Goal: Task Accomplishment & Management: Use online tool/utility

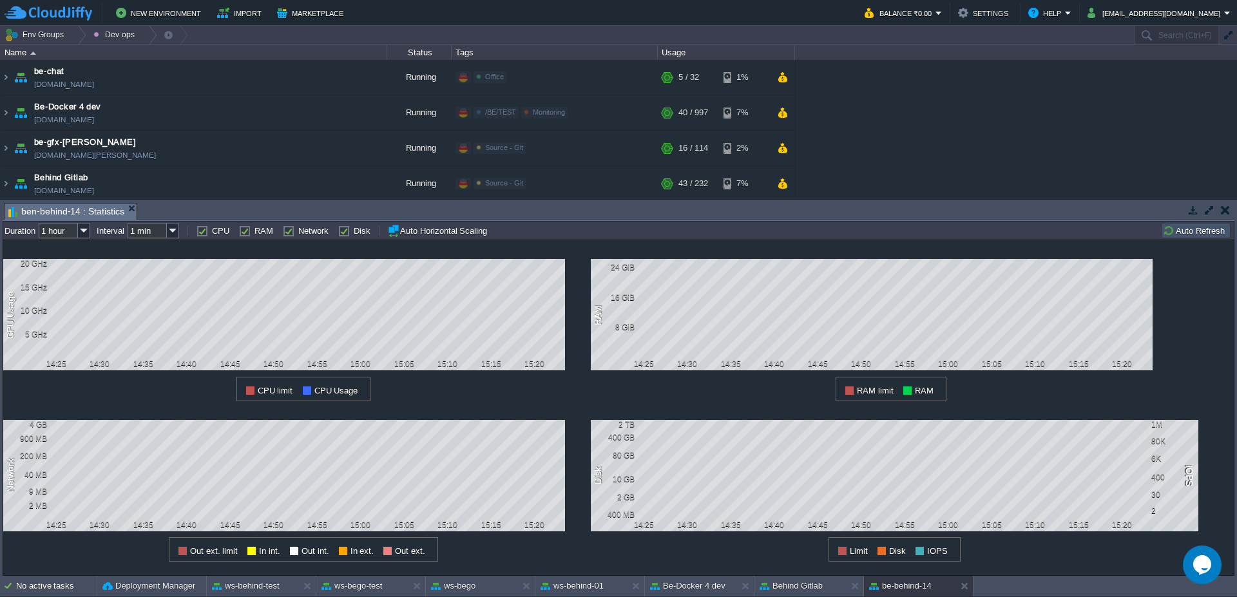
click at [1219, 224] on td "Auto Refresh" at bounding box center [1196, 230] width 70 height 15
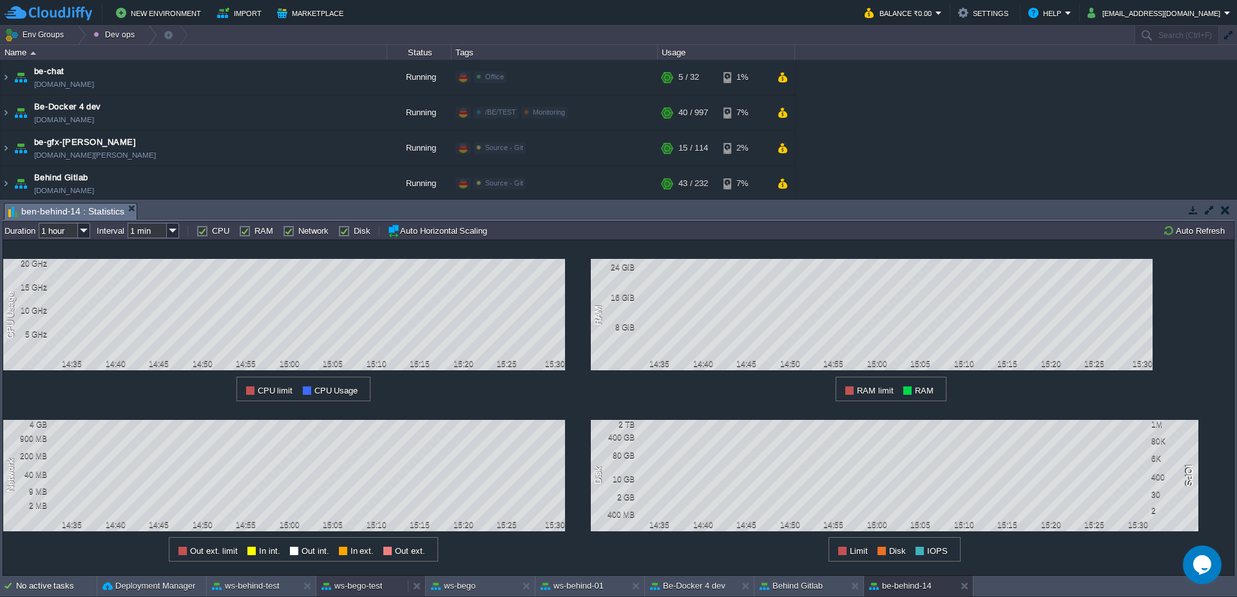
click at [368, 595] on div "ws-bego-test" at bounding box center [361, 586] width 91 height 21
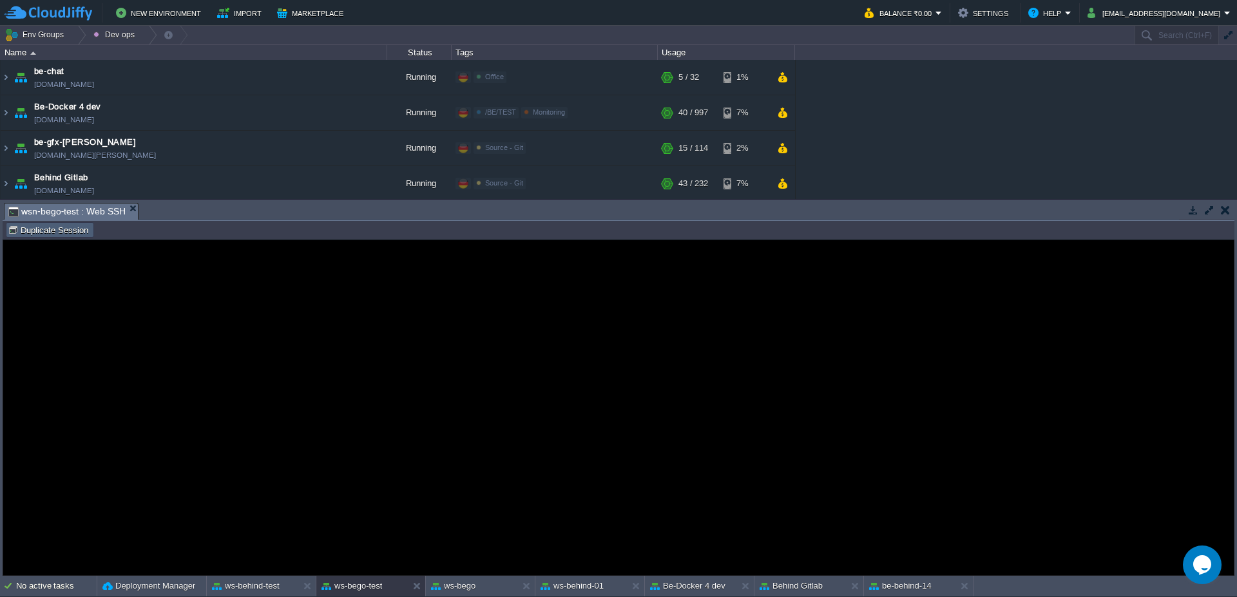
click at [71, 237] on td "Duplicate Session" at bounding box center [50, 229] width 88 height 15
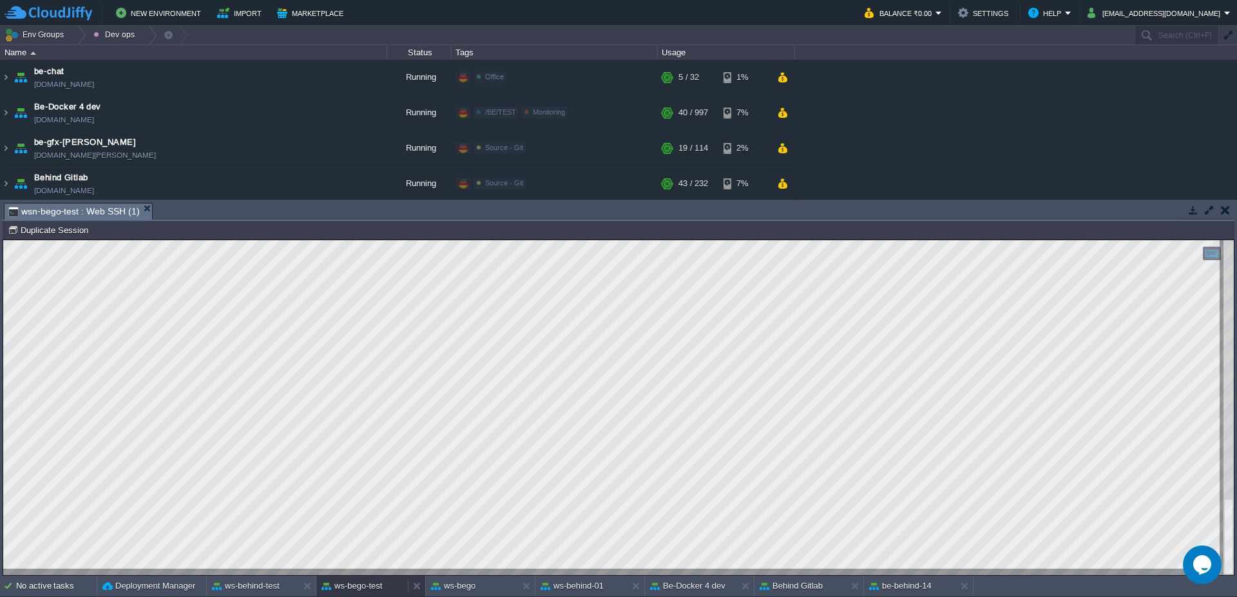
click at [343, 586] on button "ws-bego-test" at bounding box center [351, 586] width 61 height 13
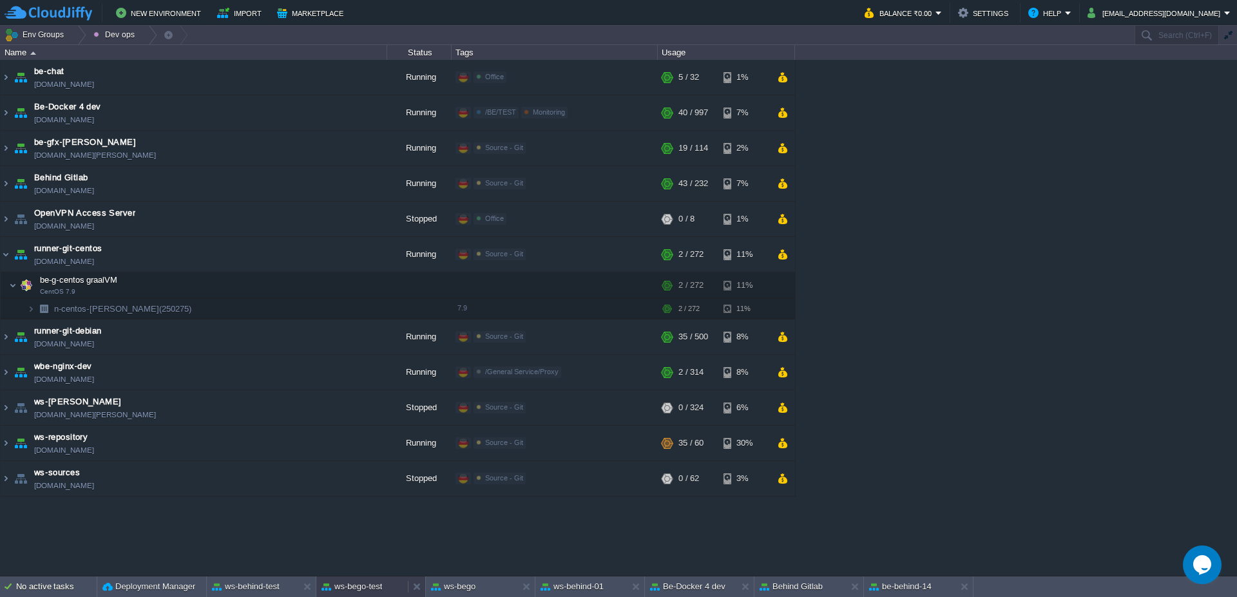
click at [376, 596] on div "ws-bego-test" at bounding box center [361, 587] width 91 height 21
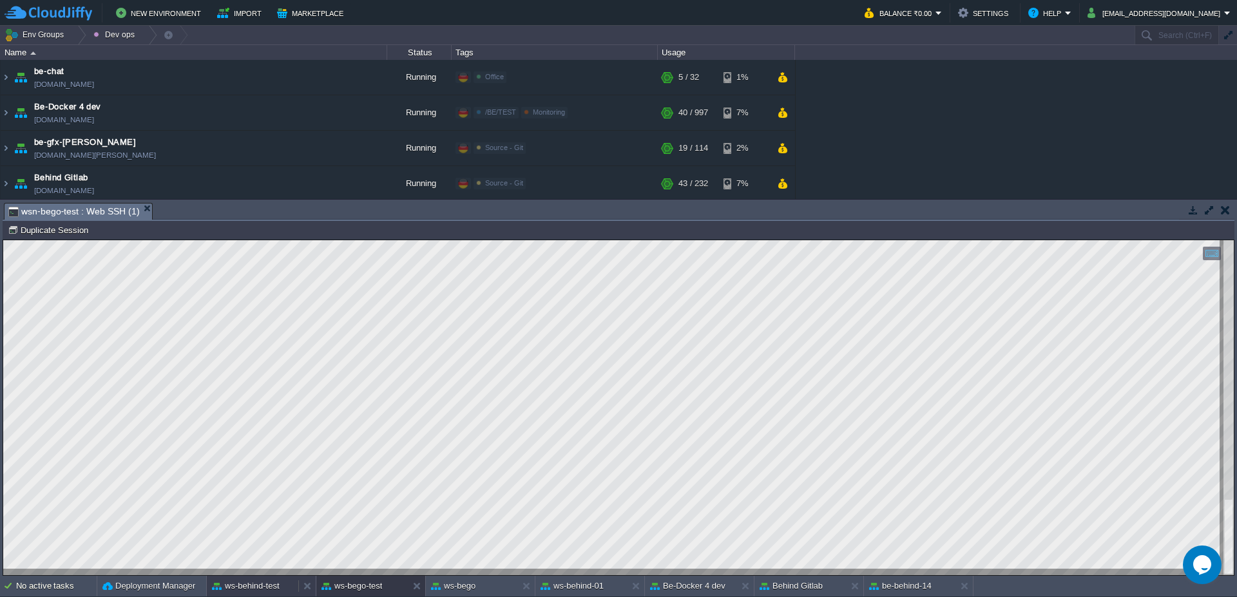
click at [251, 584] on button "ws-behind-test" at bounding box center [246, 586] width 68 height 13
click at [465, 586] on button "ws-bego" at bounding box center [453, 586] width 44 height 13
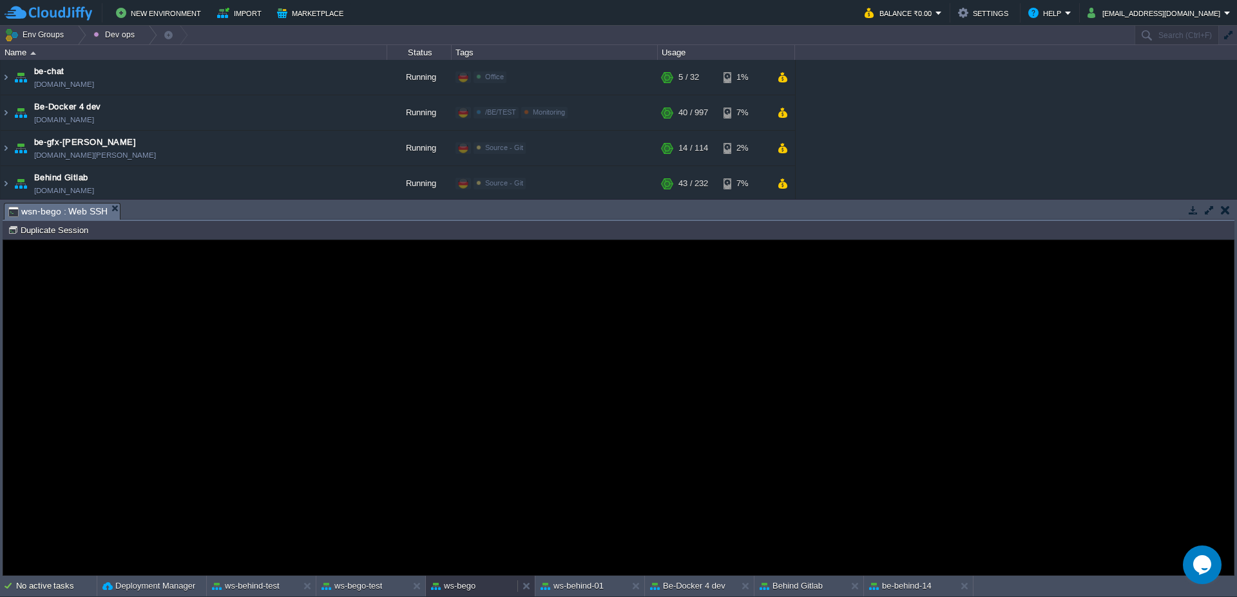
click at [465, 586] on button "ws-bego" at bounding box center [453, 586] width 44 height 13
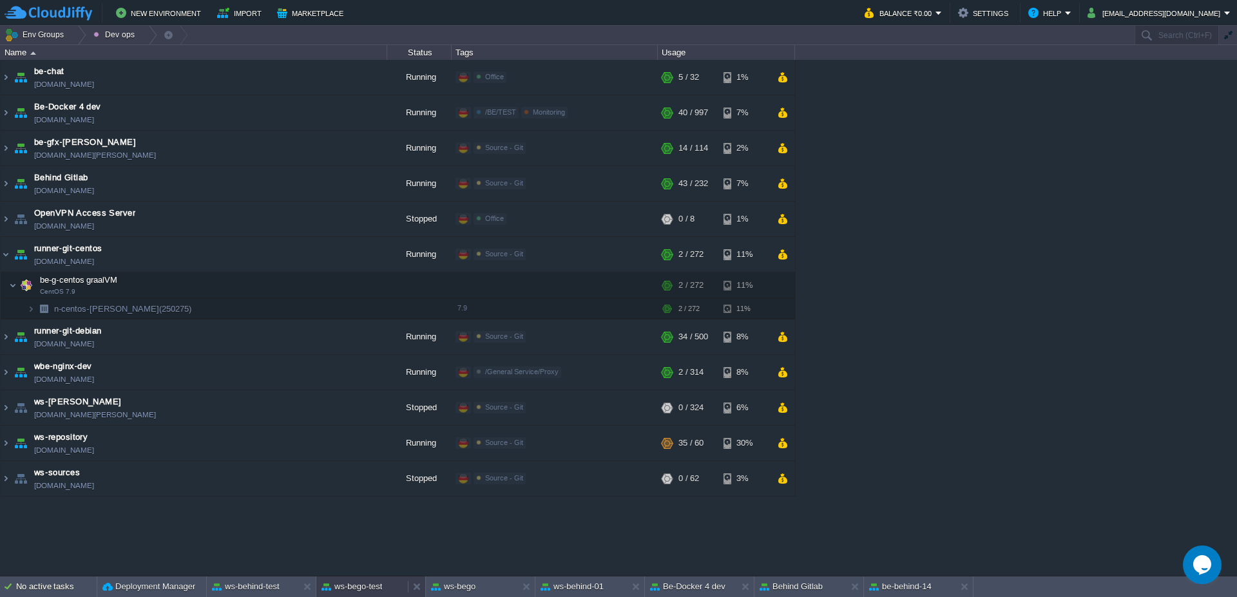
click at [358, 587] on button "ws-bego-test" at bounding box center [351, 586] width 61 height 13
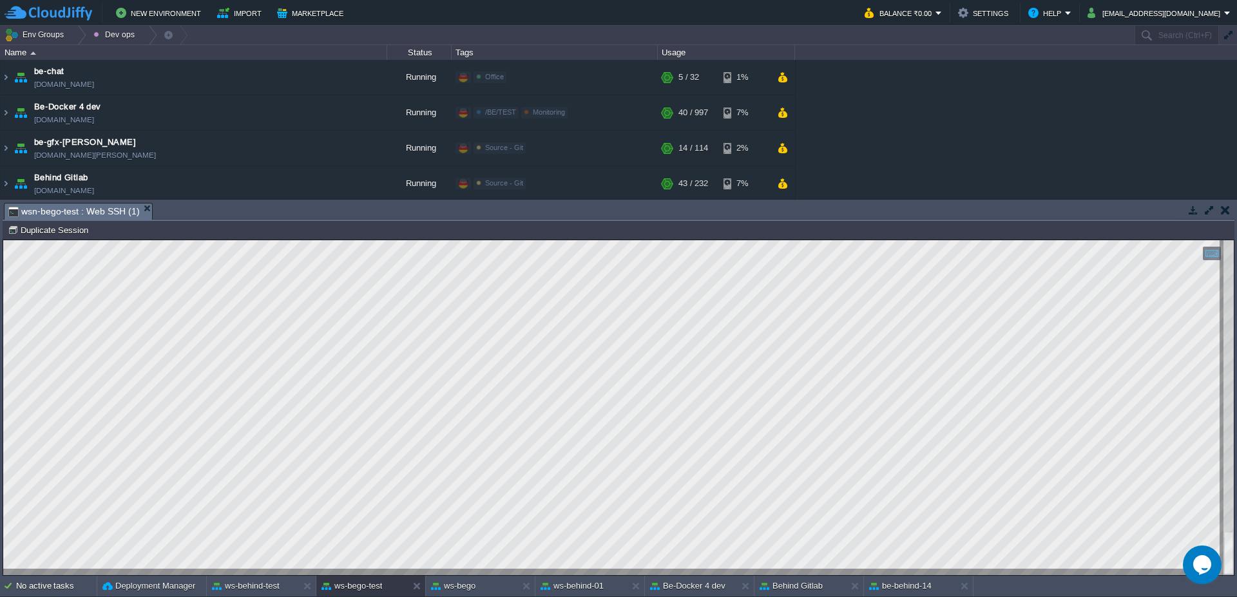
scroll to position [1, 93]
click at [263, 587] on button "ws-behind-test" at bounding box center [246, 586] width 68 height 13
click at [336, 584] on button "ws-bego-test" at bounding box center [351, 586] width 61 height 13
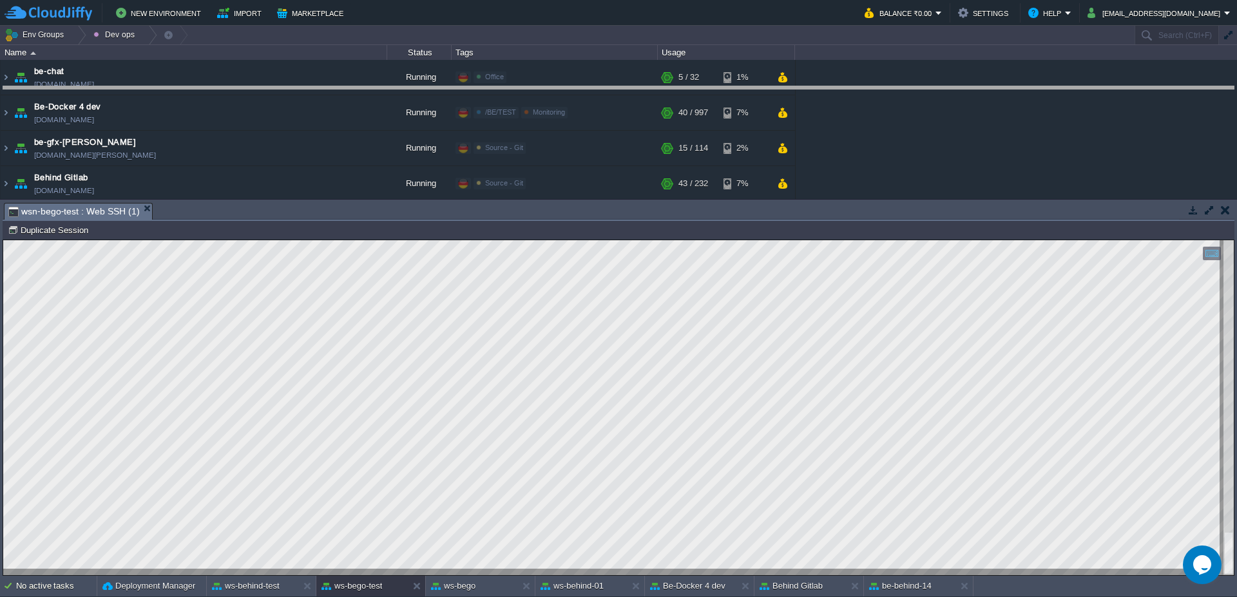
drag, startPoint x: 475, startPoint y: 214, endPoint x: 479, endPoint y: 93, distance: 120.5
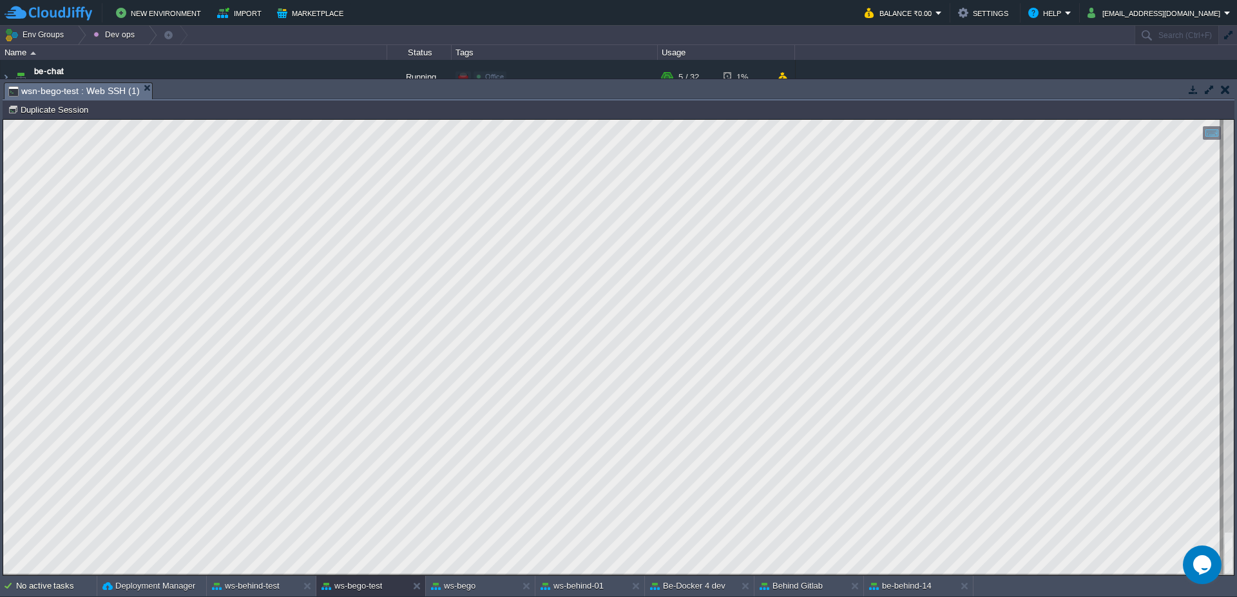
type textarea "Caused by: java.lang.ArrayStoreException at java.util.ArrayList.toArray(ArrayLi…"
click at [573, 586] on button "ws-behind-01" at bounding box center [571, 586] width 63 height 13
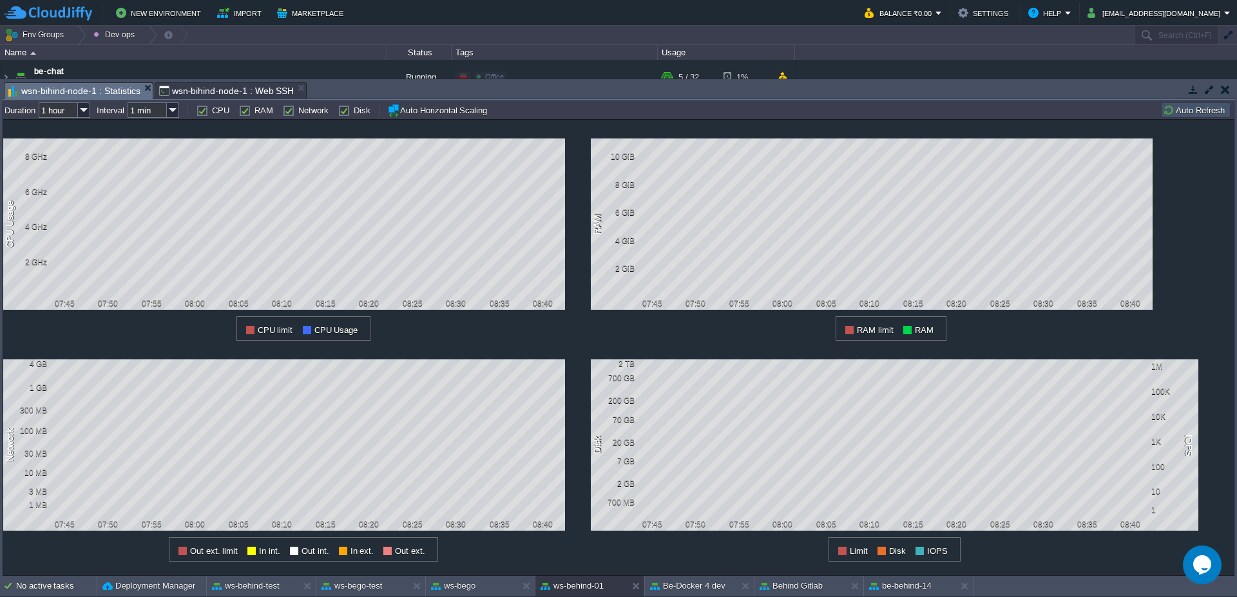
click at [1183, 117] on td "Auto Refresh" at bounding box center [1196, 109] width 70 height 15
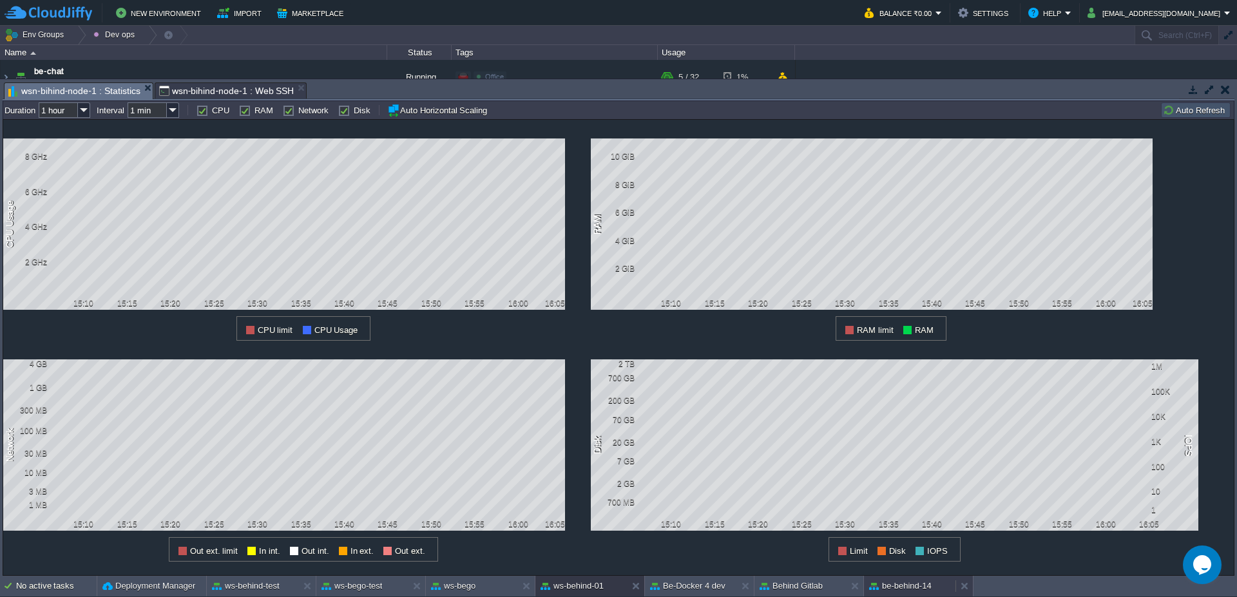
click at [906, 584] on button "be-behind-14" at bounding box center [900, 586] width 62 height 13
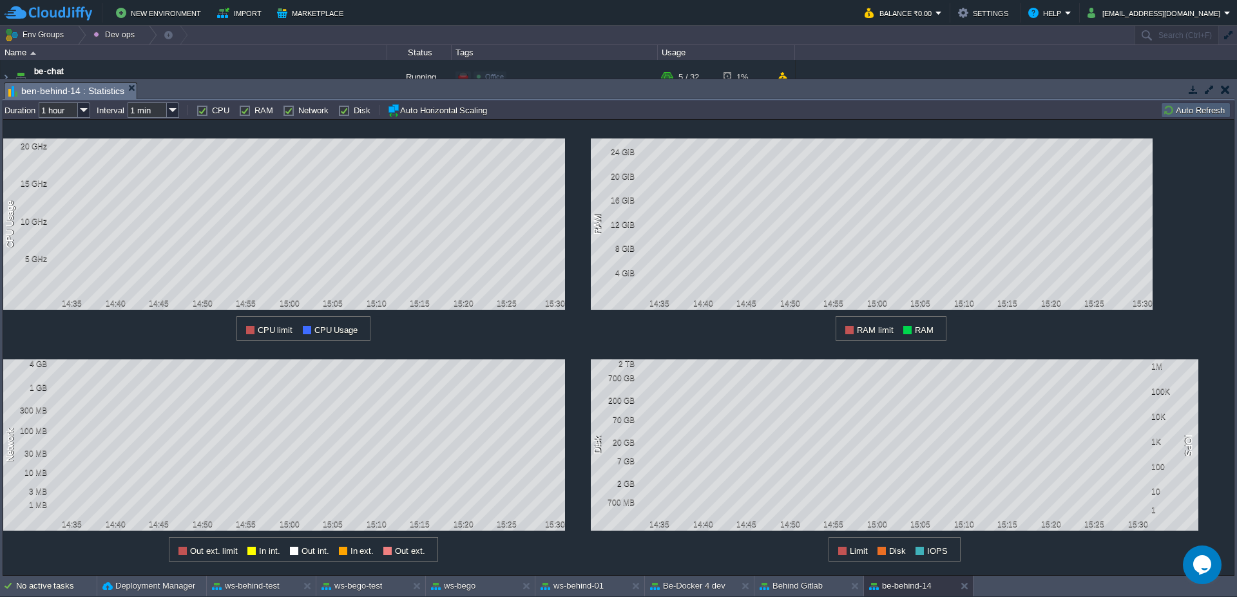
click at [1218, 113] on button "Auto Refresh" at bounding box center [1196, 110] width 66 height 12
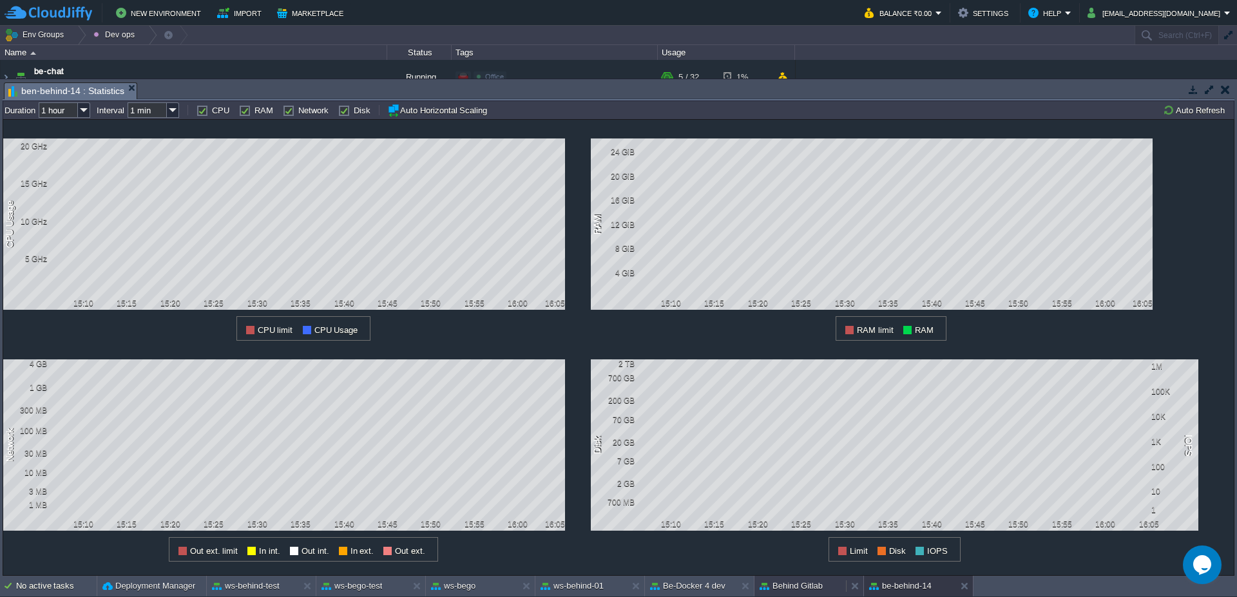
click at [806, 591] on button "Behind Gitlab" at bounding box center [790, 586] width 63 height 13
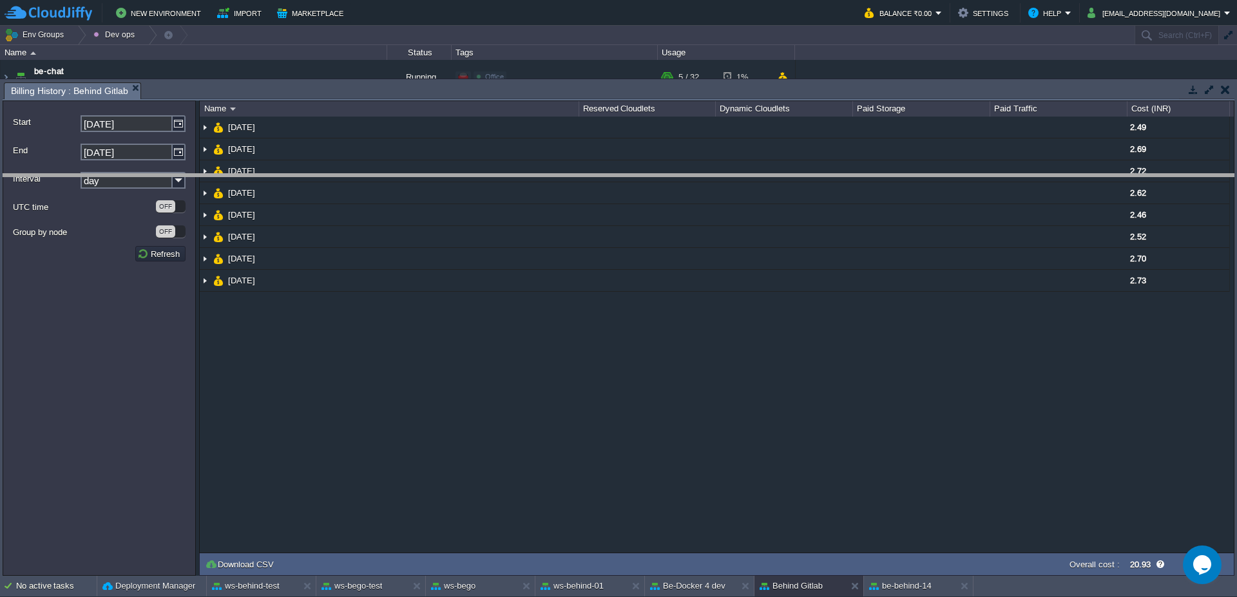
drag, startPoint x: 800, startPoint y: 86, endPoint x: 800, endPoint y: 93, distance: 7.7
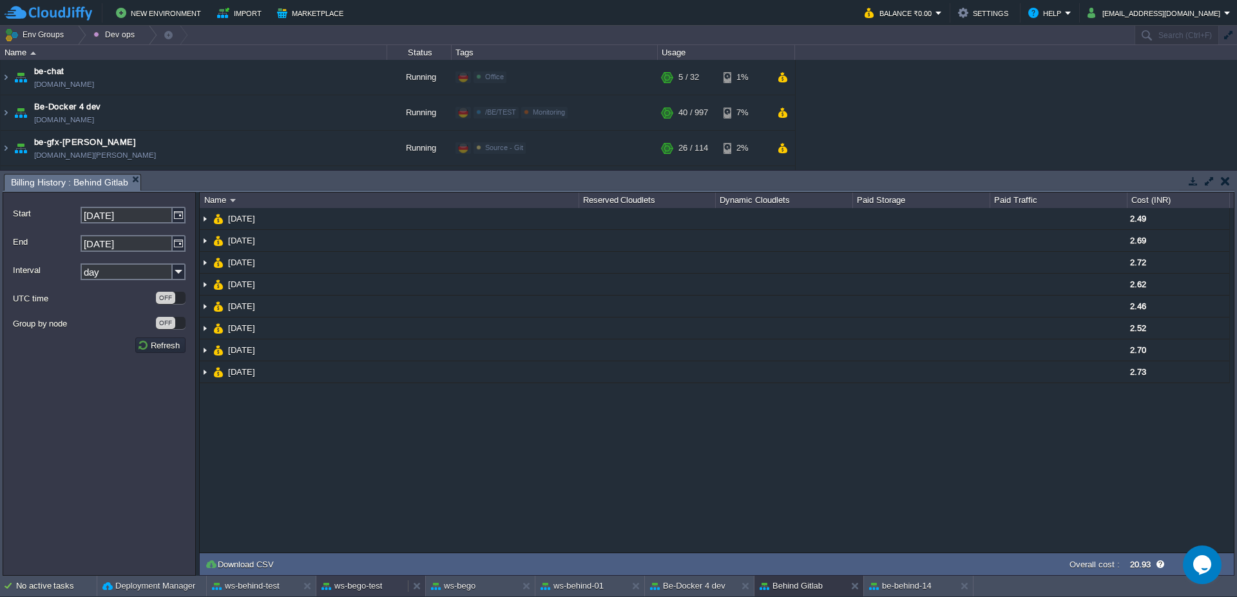
click at [364, 586] on button "ws-bego-test" at bounding box center [351, 586] width 61 height 13
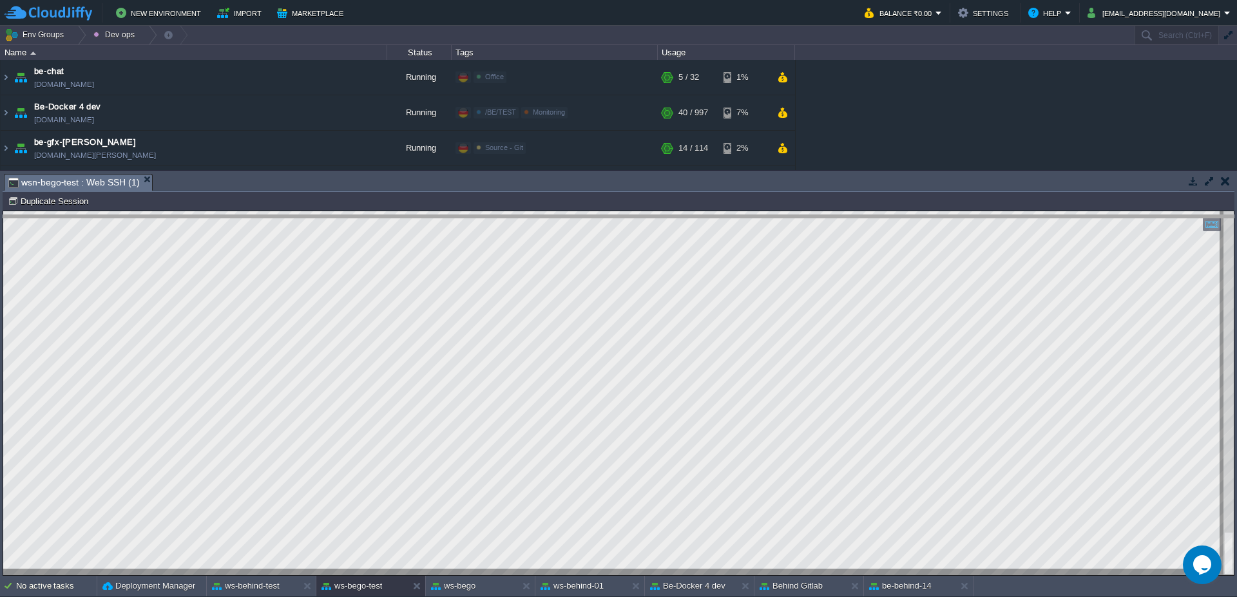
drag, startPoint x: 450, startPoint y: 193, endPoint x: 450, endPoint y: 264, distance: 71.5
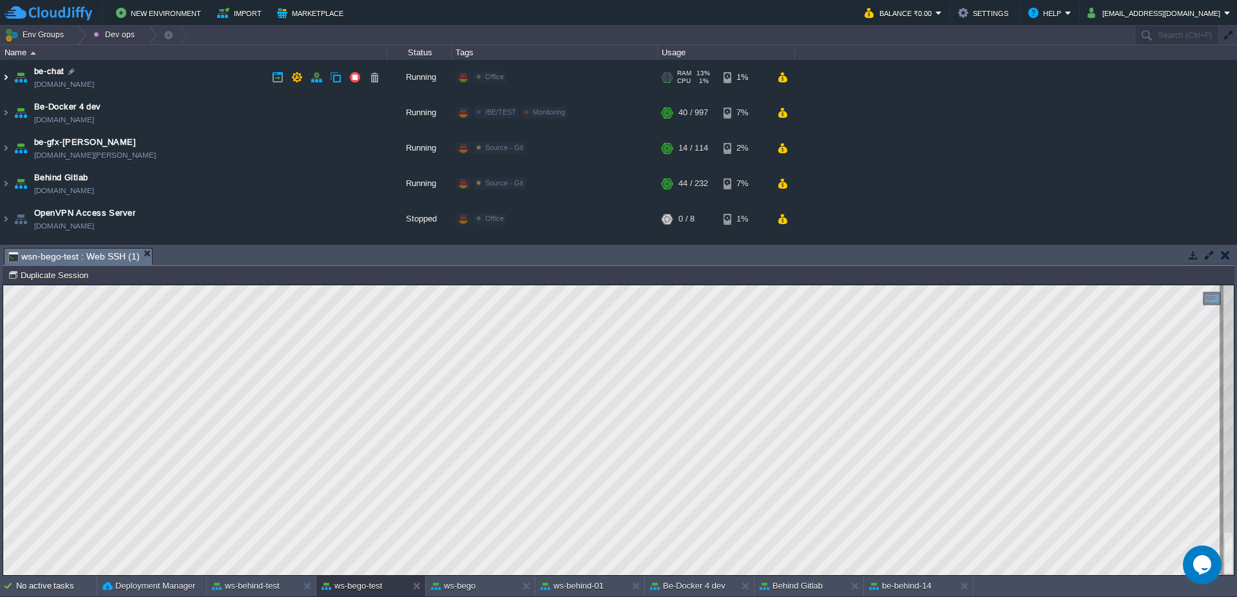
click at [1, 75] on img at bounding box center [6, 77] width 10 height 35
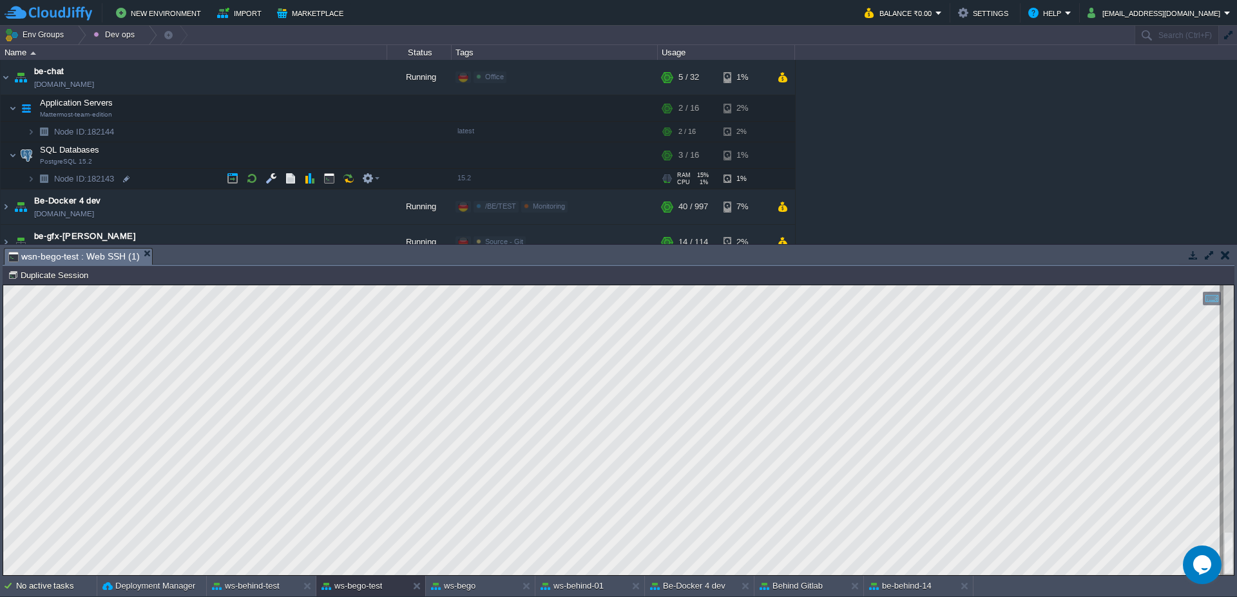
click at [23, 183] on span at bounding box center [14, 179] width 26 height 10
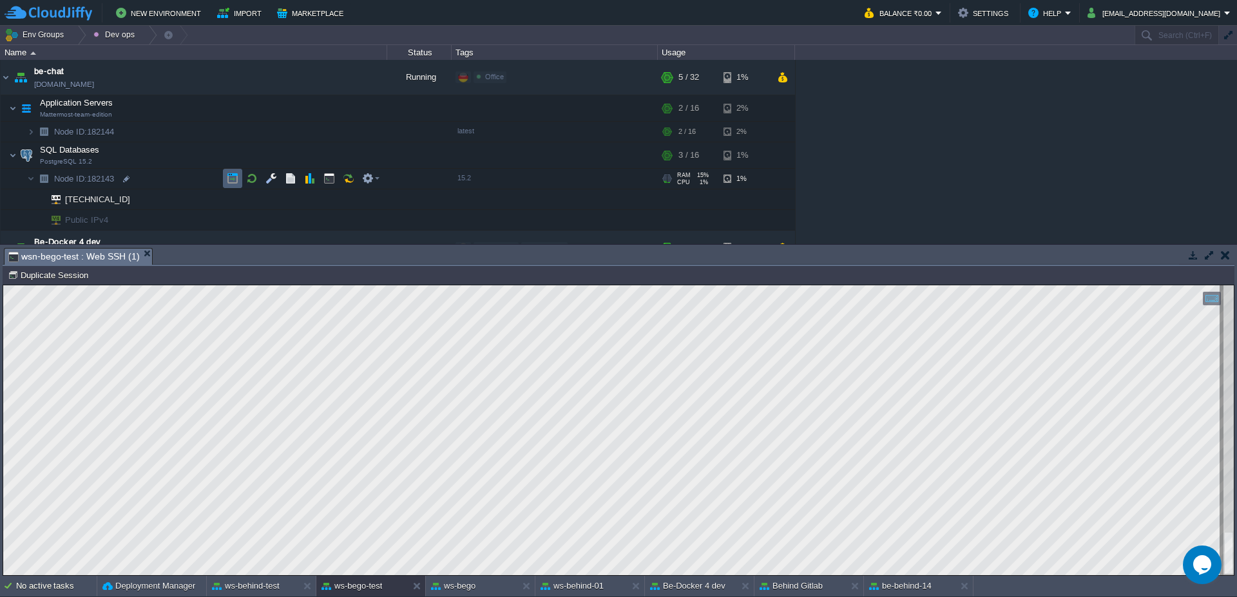
click at [228, 176] on button "button" at bounding box center [233, 179] width 12 height 12
click at [329, 128] on button "button" at bounding box center [329, 132] width 12 height 12
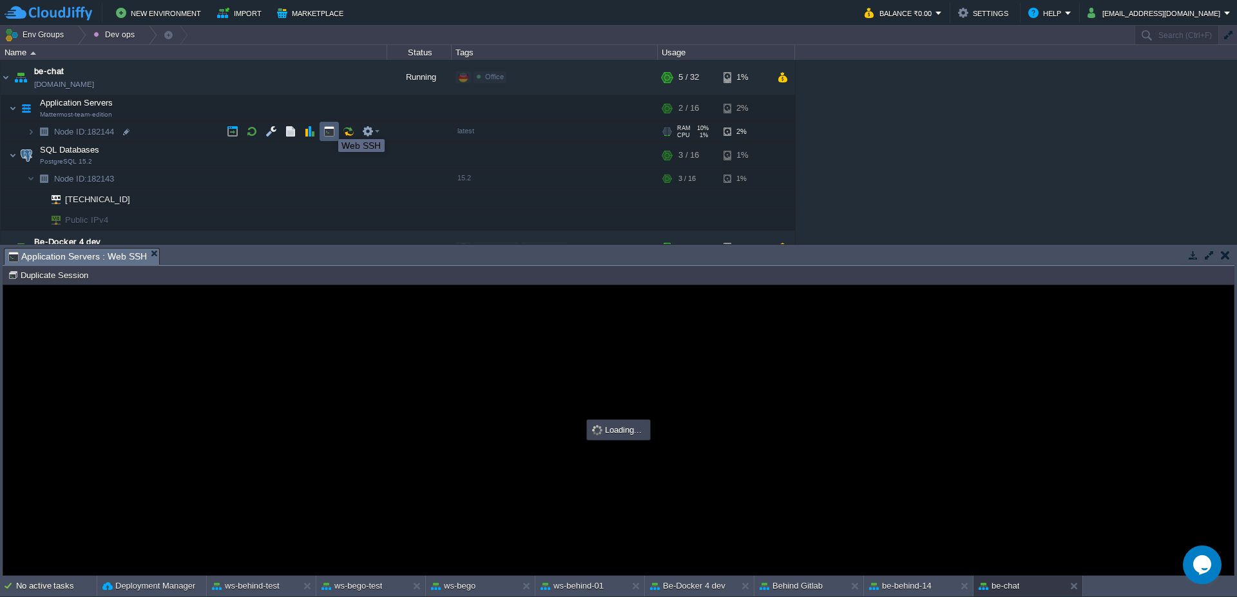
scroll to position [0, 0]
type input "#000000"
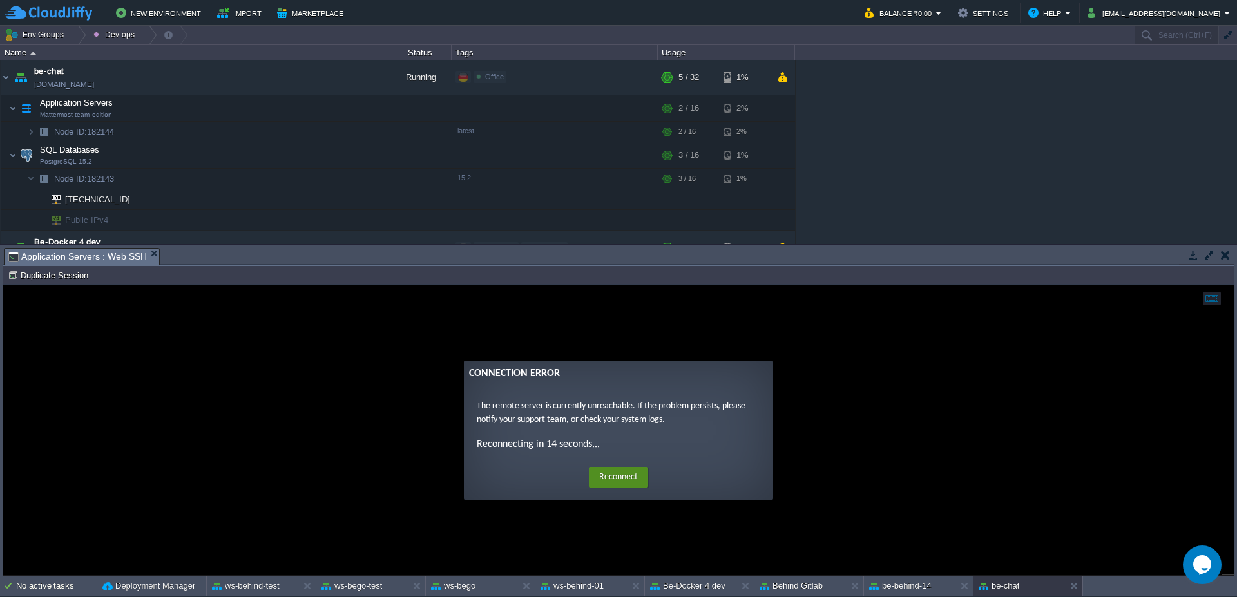
click at [627, 471] on button "Reconnect" at bounding box center [618, 477] width 59 height 21
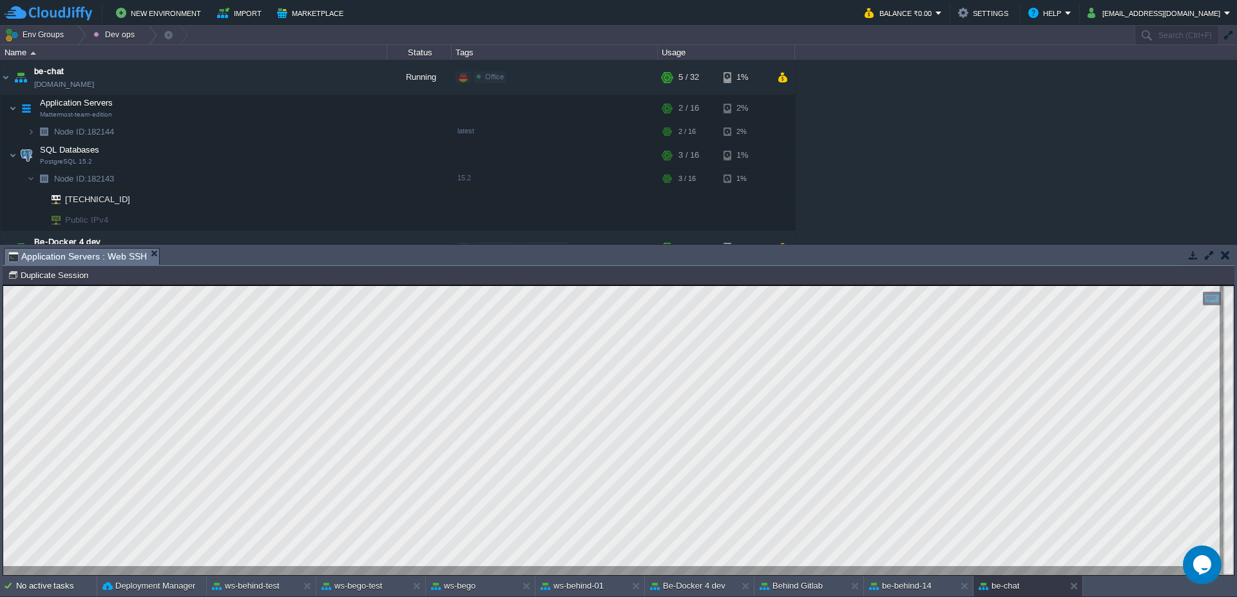
scroll to position [26, 264]
type textarea "DataSource"
click at [450, 587] on button "ws-bego" at bounding box center [453, 586] width 44 height 13
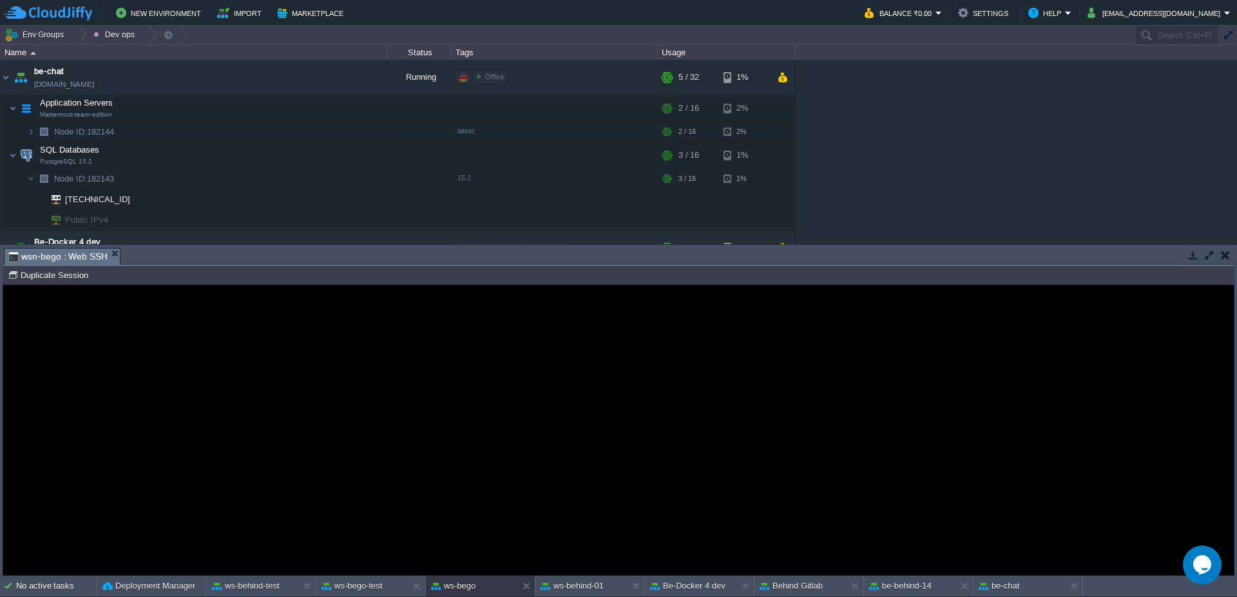
click at [489, 509] on guac-modal "Error An error has occurred and this action cannot be completed. If the problem…" at bounding box center [618, 430] width 1230 height 290
click at [32, 271] on button "Duplicate Session" at bounding box center [50, 275] width 84 height 12
type input "#000000"
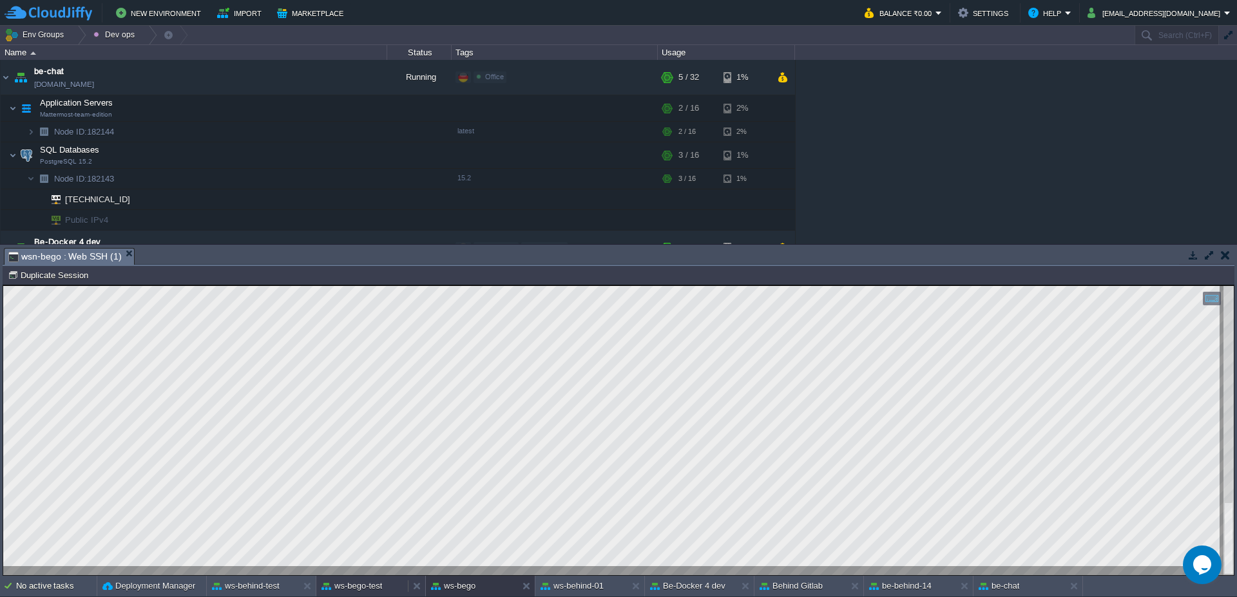
click at [356, 585] on button "ws-bego-test" at bounding box center [351, 586] width 61 height 13
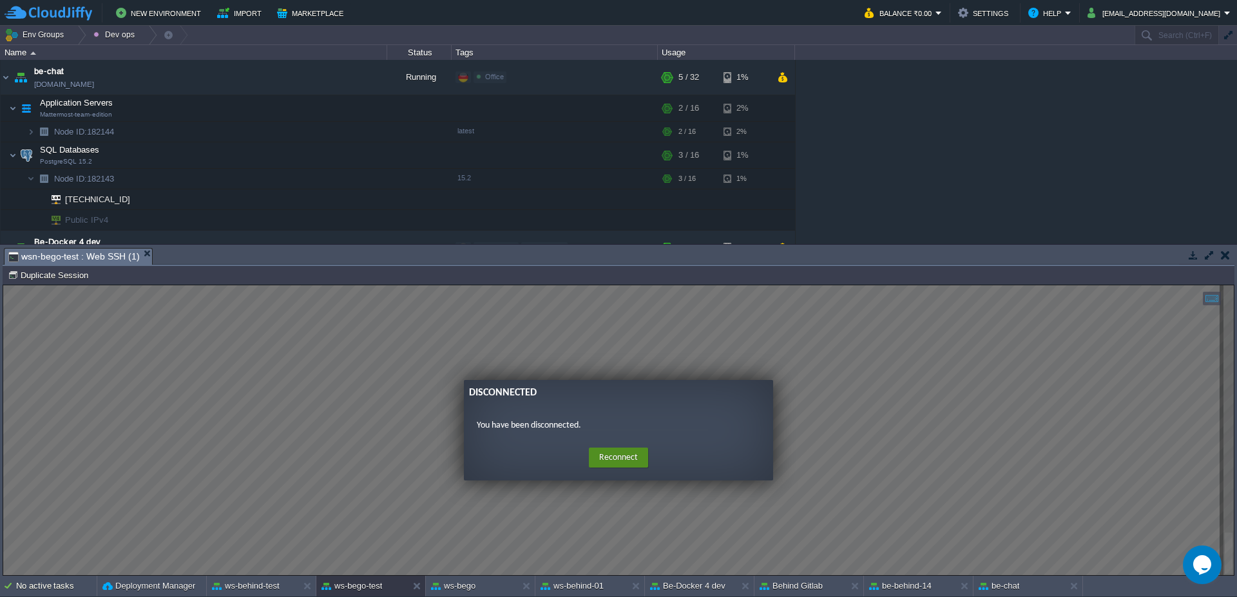
click at [614, 450] on button "Reconnect" at bounding box center [618, 458] width 59 height 21
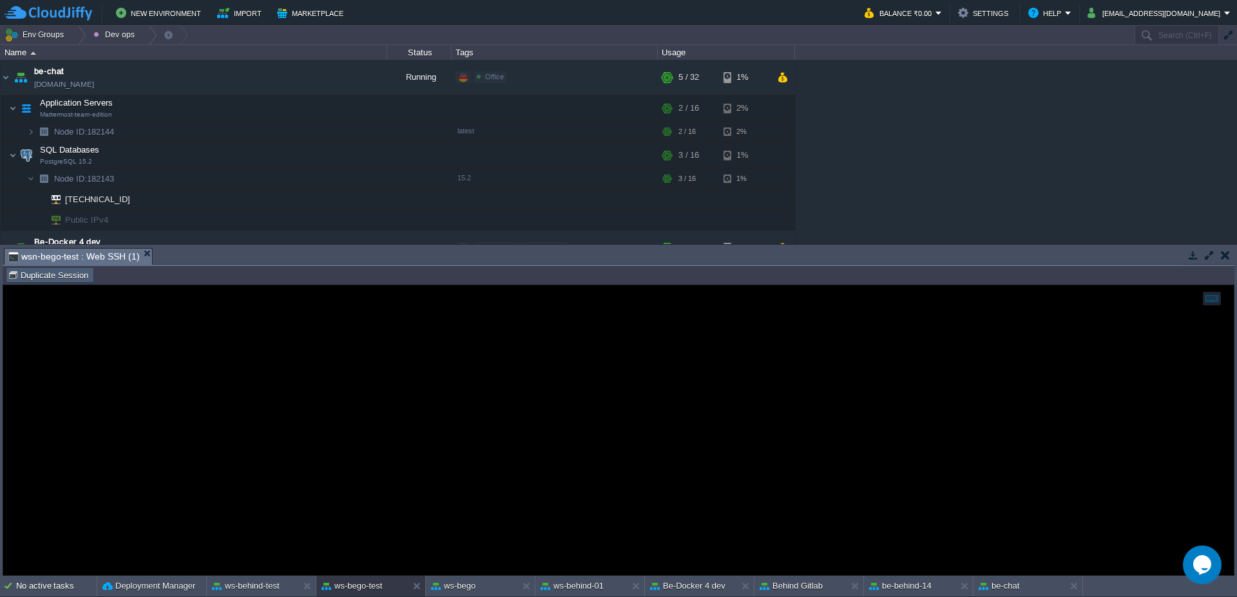
click at [81, 278] on button "Duplicate Session" at bounding box center [50, 275] width 84 height 12
type input "#000000"
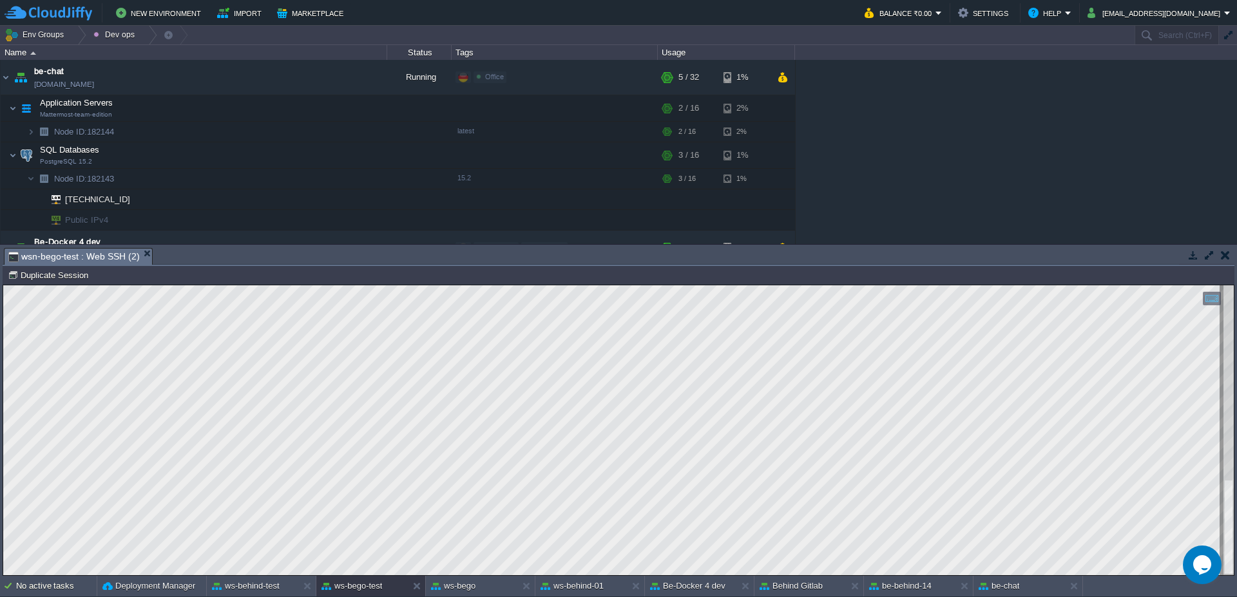
type textarea ".CstAPDataOfflineOperatorLog"
